Goal: Task Accomplishment & Management: Complete application form

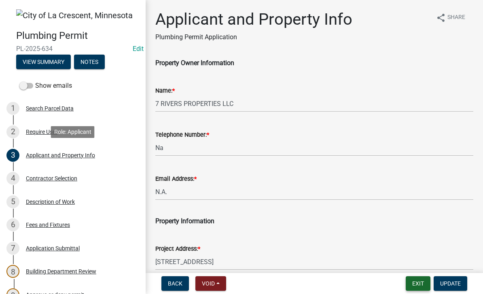
click at [420, 283] on button "Exit" at bounding box center [418, 283] width 25 height 15
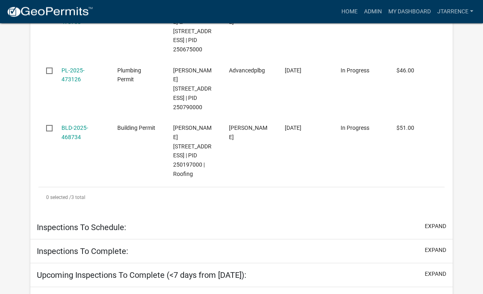
select select "3: 100"
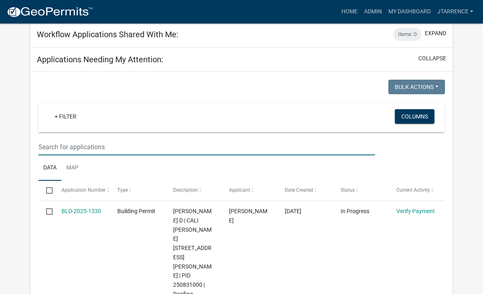
click at [70, 139] on input "text" at bounding box center [206, 147] width 337 height 17
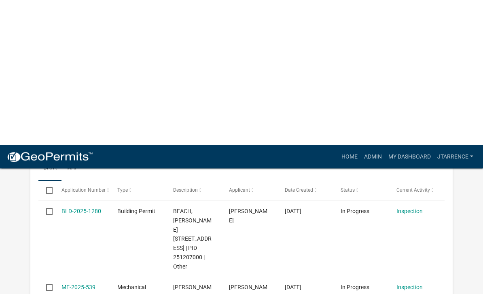
scroll to position [656, 0]
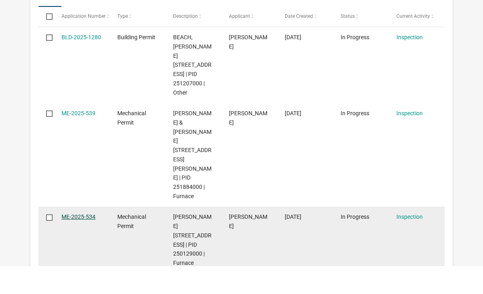
type input "539"
click at [83, 242] on link "ME-2025-534" at bounding box center [79, 245] width 34 height 6
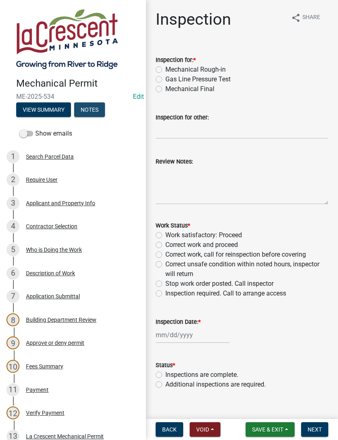
click at [94, 104] on button "Notes" at bounding box center [89, 109] width 31 height 15
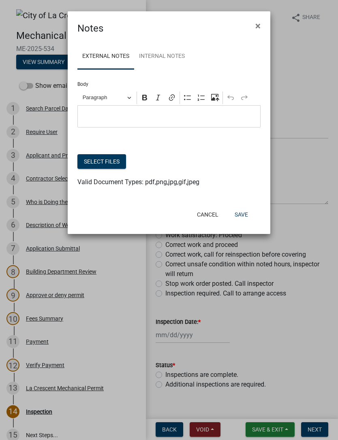
click at [118, 161] on button "Select files" at bounding box center [101, 161] width 49 height 15
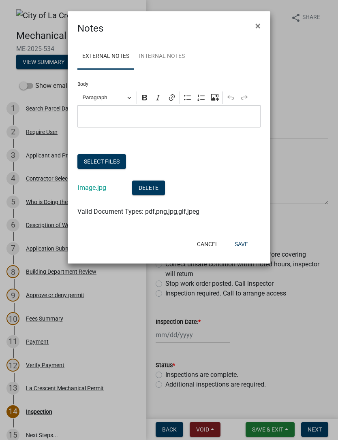
click at [245, 240] on button "Save" at bounding box center [241, 244] width 26 height 15
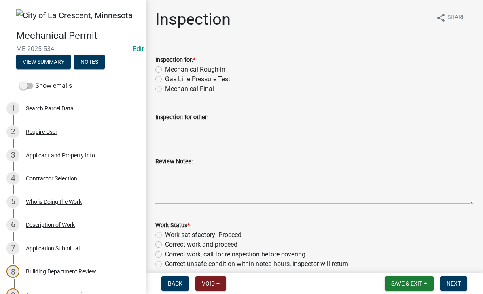
click at [200, 92] on label "Mechanical Final" at bounding box center [189, 89] width 49 height 10
click at [170, 89] on input "Mechanical Final" at bounding box center [167, 86] width 5 height 5
radio input "true"
click at [178, 177] on textarea "Review Notes:" at bounding box center [314, 185] width 318 height 38
type textarea "n"
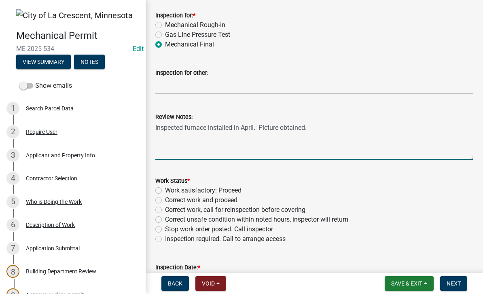
scroll to position [45, 0]
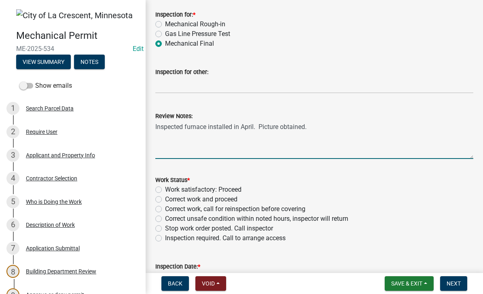
type textarea "Inspected furnace installed in April. Picture obtained."
click at [226, 190] on label "Work satisfactory: Proceed" at bounding box center [203, 190] width 76 height 10
click at [170, 190] on input "Work satisfactory: Proceed" at bounding box center [167, 187] width 5 height 5
radio input "true"
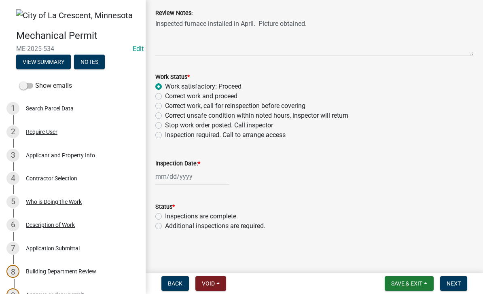
scroll to position [149, 0]
click at [182, 174] on div at bounding box center [192, 176] width 74 height 17
select select "9"
select select "2025"
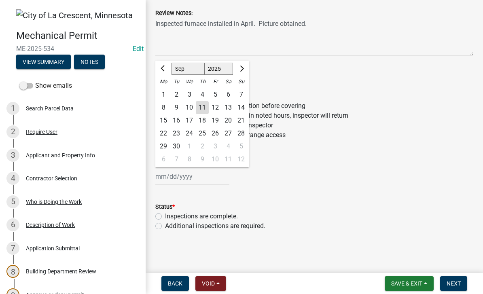
click at [208, 109] on div "11" at bounding box center [202, 107] width 13 height 13
type input "[DATE]"
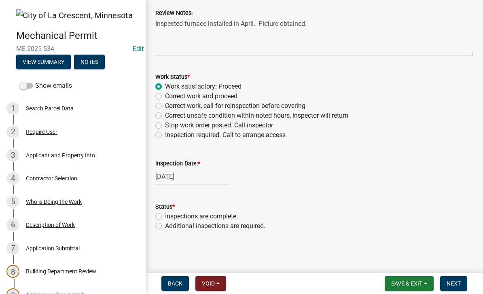
click at [209, 214] on label "Inspections are complete." at bounding box center [201, 217] width 73 height 10
click at [170, 214] on input "Inspections are complete." at bounding box center [167, 214] width 5 height 5
radio input "true"
click at [462, 287] on button "Next" at bounding box center [453, 283] width 27 height 15
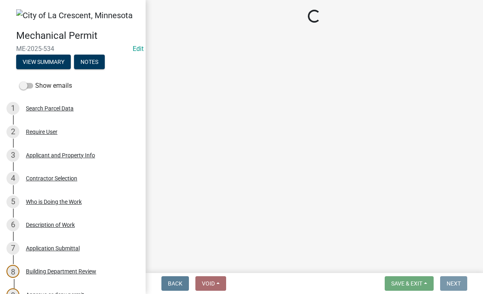
scroll to position [0, 0]
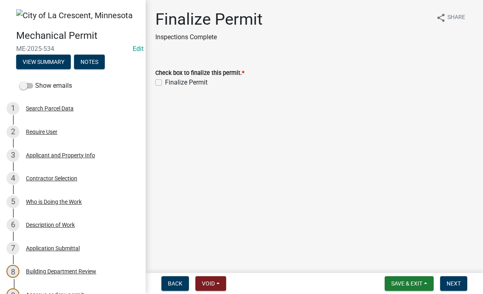
click at [187, 81] on label "Finalize Permit" at bounding box center [186, 83] width 42 height 10
click at [170, 81] on input "Finalize Permit" at bounding box center [167, 80] width 5 height 5
checkbox input "true"
click at [464, 282] on button "Next" at bounding box center [453, 283] width 27 height 15
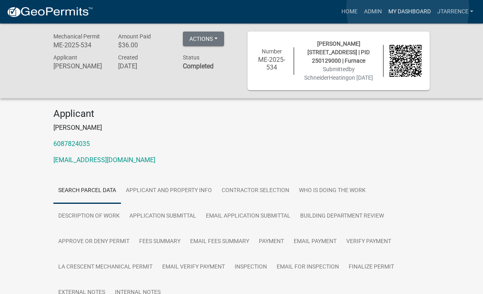
click at [408, 9] on link "My Dashboard" at bounding box center [409, 11] width 49 height 15
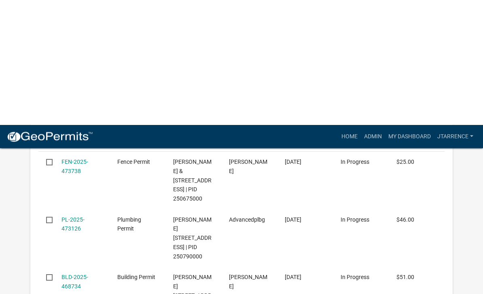
select select "3: 100"
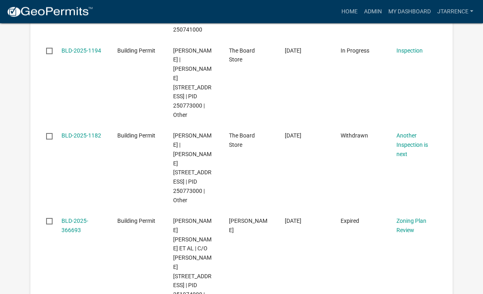
scroll to position [8436, 0]
